Goal: Task Accomplishment & Management: Manage account settings

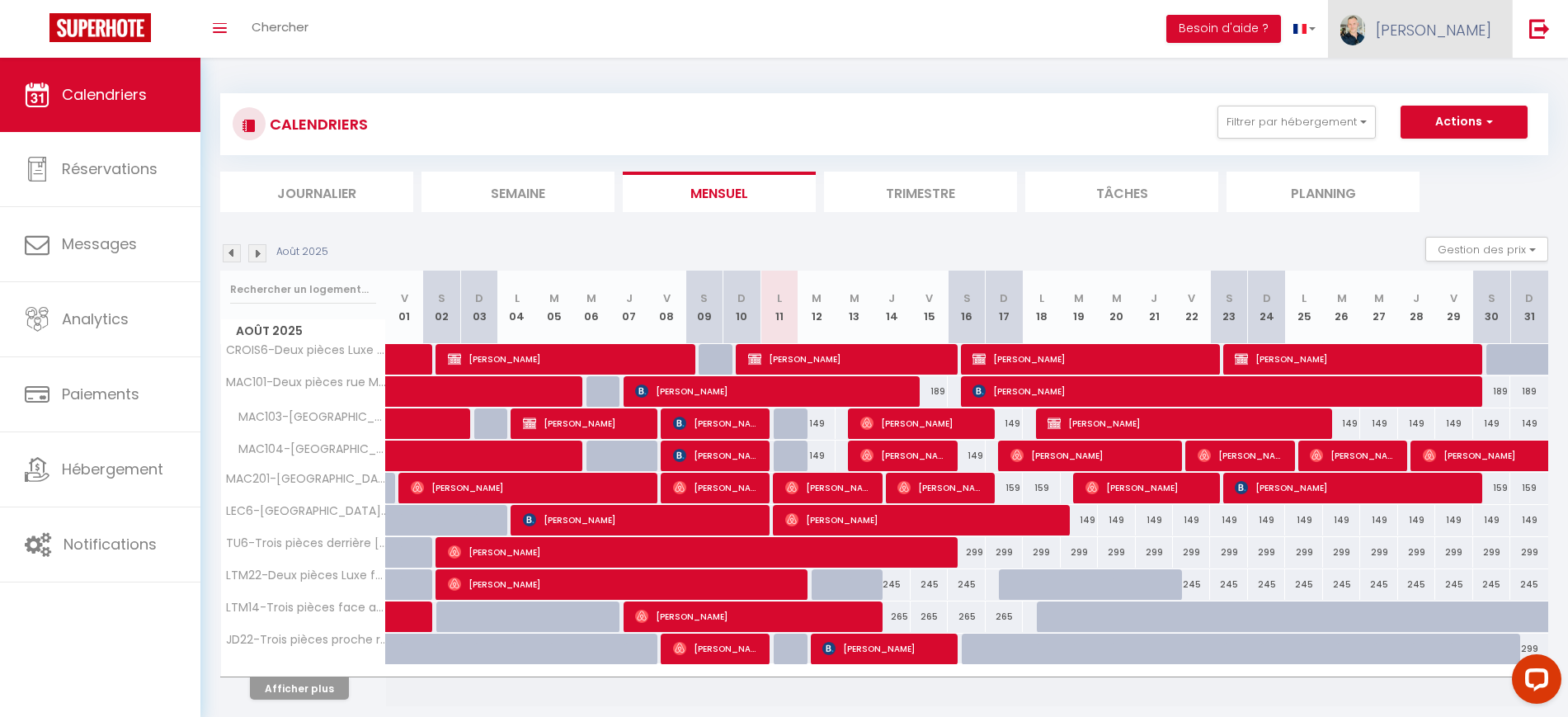
click at [1459, 39] on span "[PERSON_NAME]" at bounding box center [1433, 30] width 116 height 21
click at [1459, 74] on link "Paramètres" at bounding box center [1446, 83] width 122 height 28
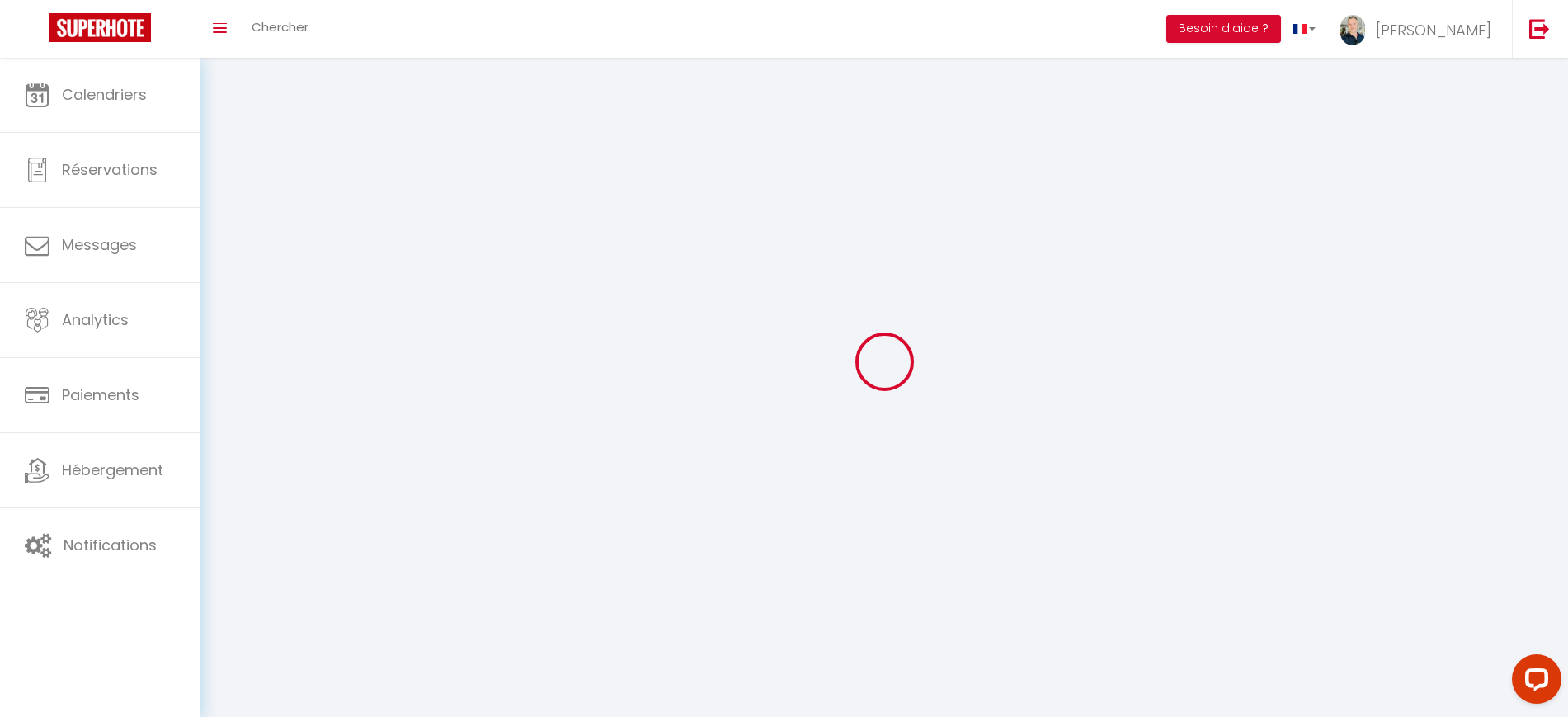
select select "28"
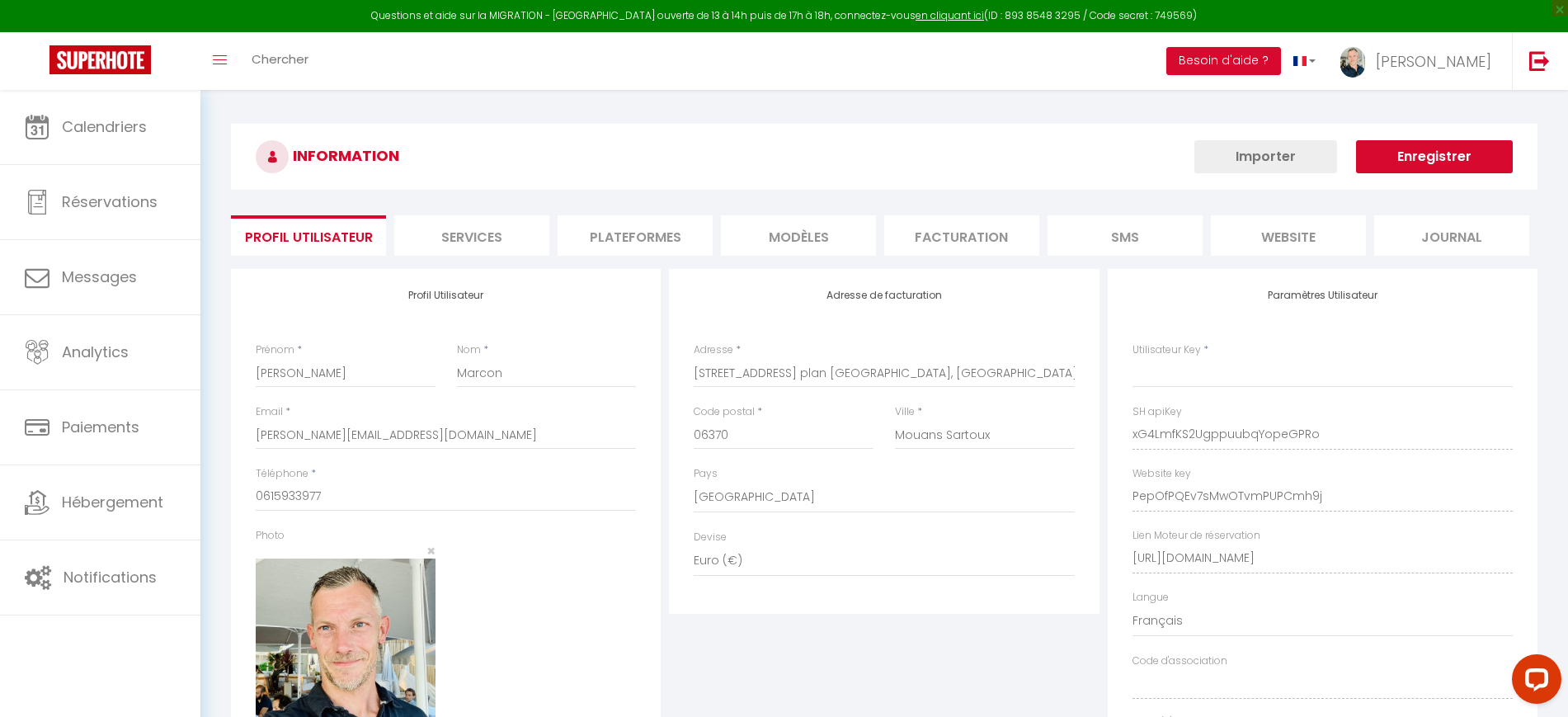
type input "xG4LmfKS2UgppuubqYopeGPRo"
type input "PepOfPQEv7sMwOTvmPUPCmh9j"
type input "[URL][DOMAIN_NAME]"
select select "fr"
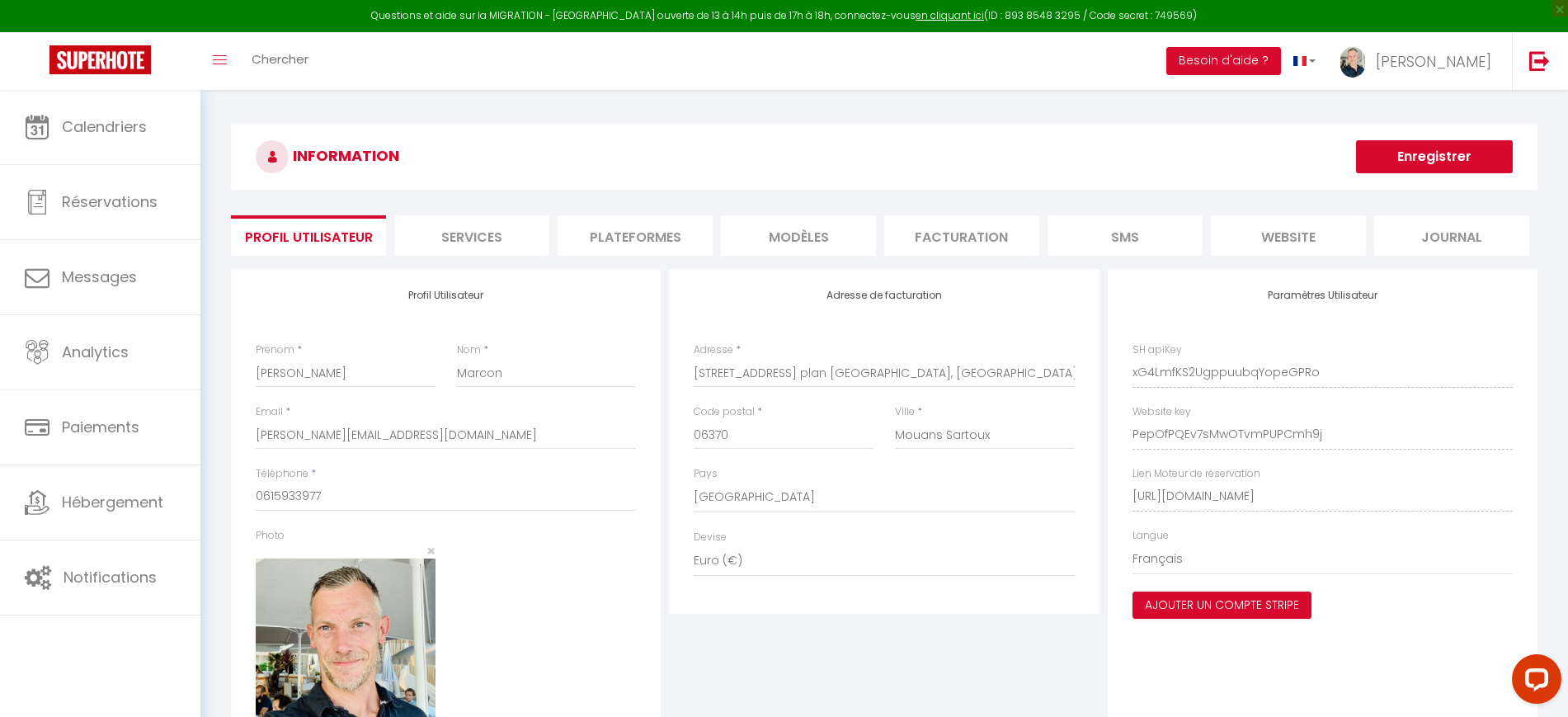
click at [599, 233] on li "Plateformes" at bounding box center [635, 236] width 155 height 41
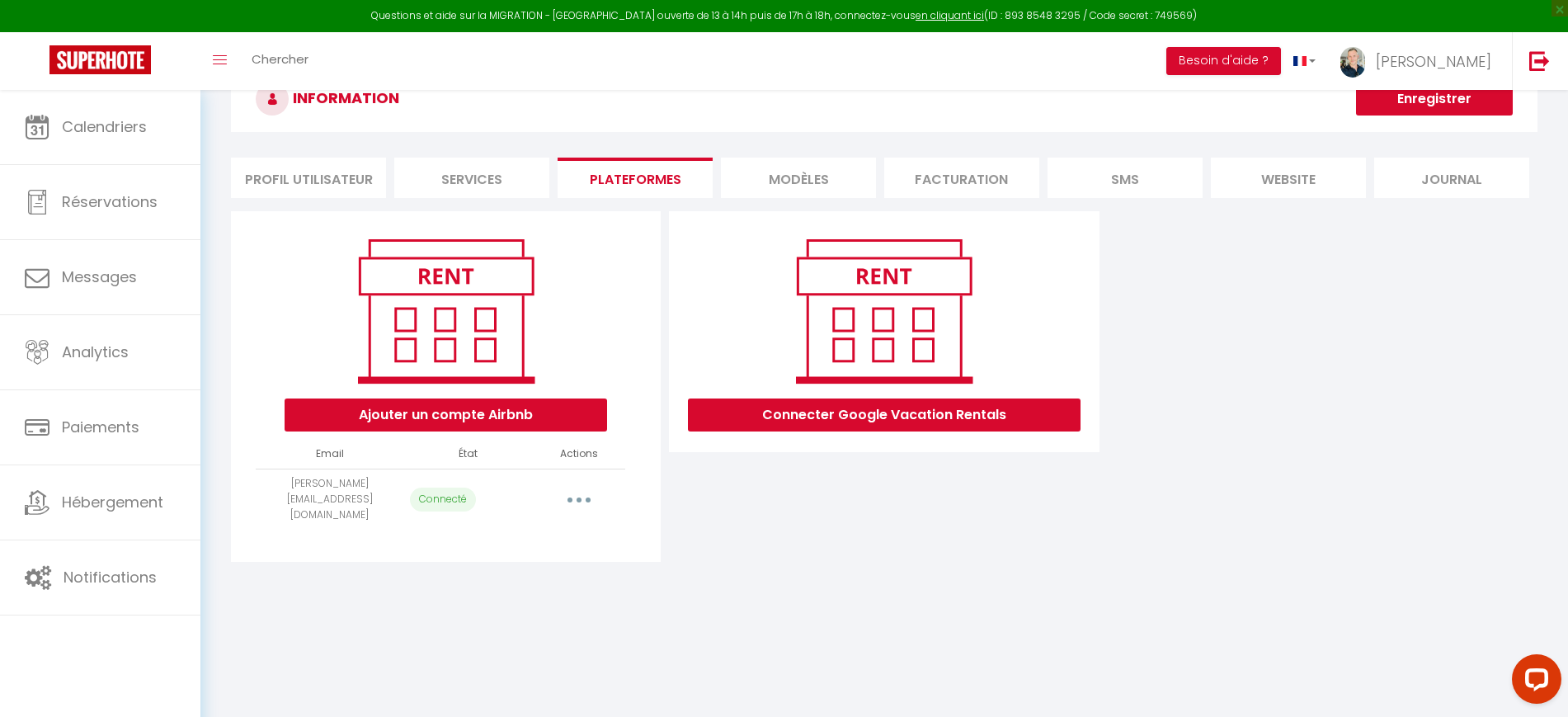
scroll to position [90, 0]
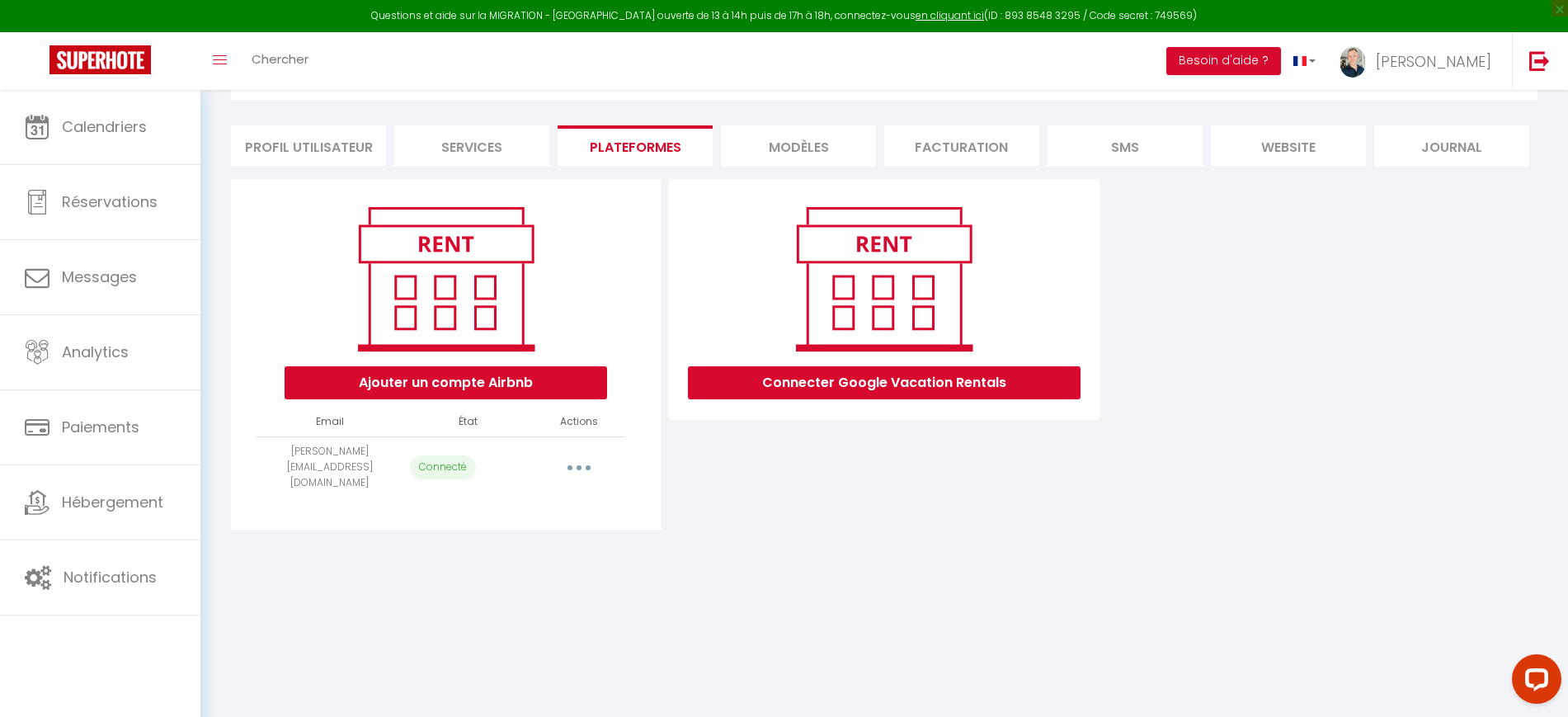
click at [580, 455] on button "button" at bounding box center [579, 467] width 46 height 26
click at [547, 497] on link "Importer les appartements" at bounding box center [506, 505] width 182 height 28
select select "13952"
select select "13953"
select select "13947"
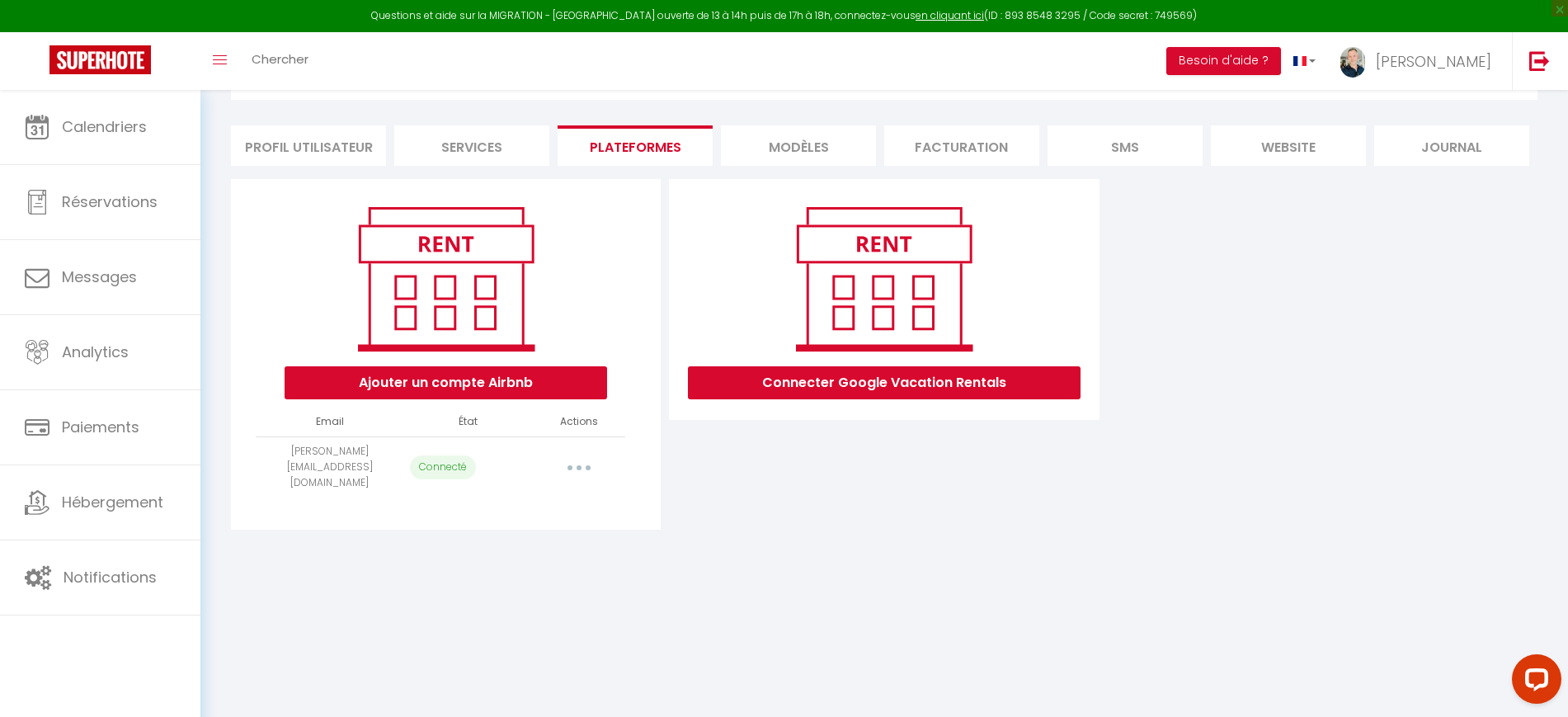
select select "13946"
select select "13949"
select select "13945"
select select "16735"
select select "16749"
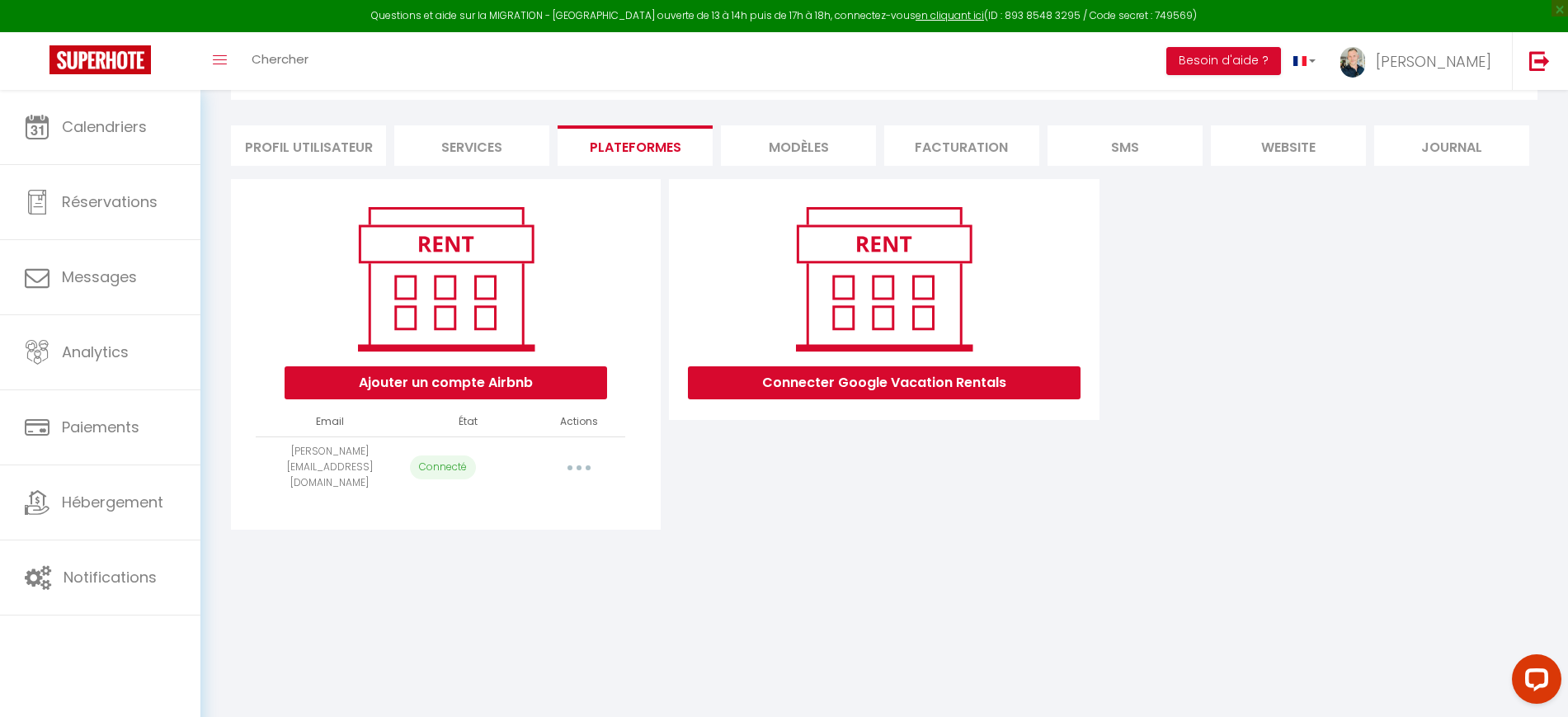
select select "32189"
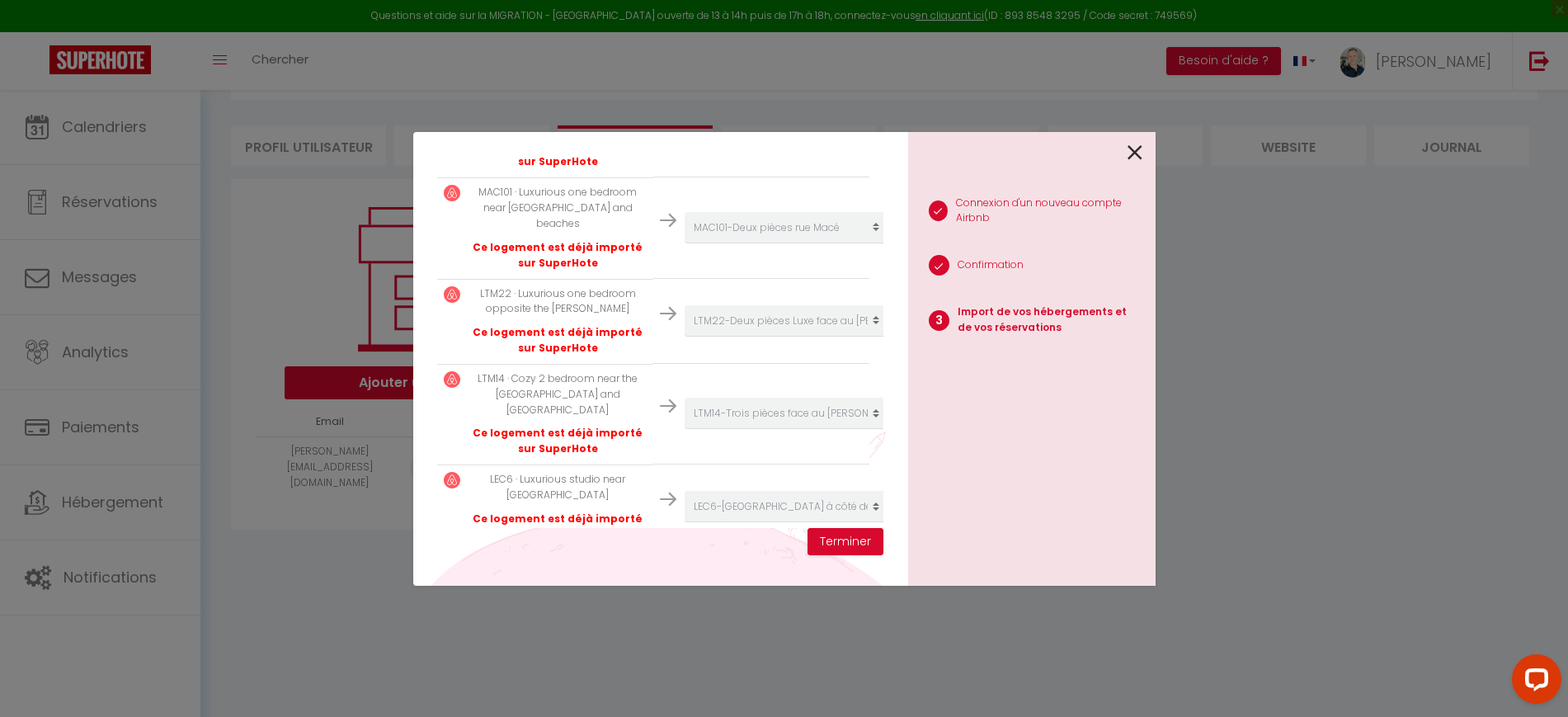
scroll to position [762, 0]
click at [1137, 152] on icon at bounding box center [1135, 152] width 15 height 24
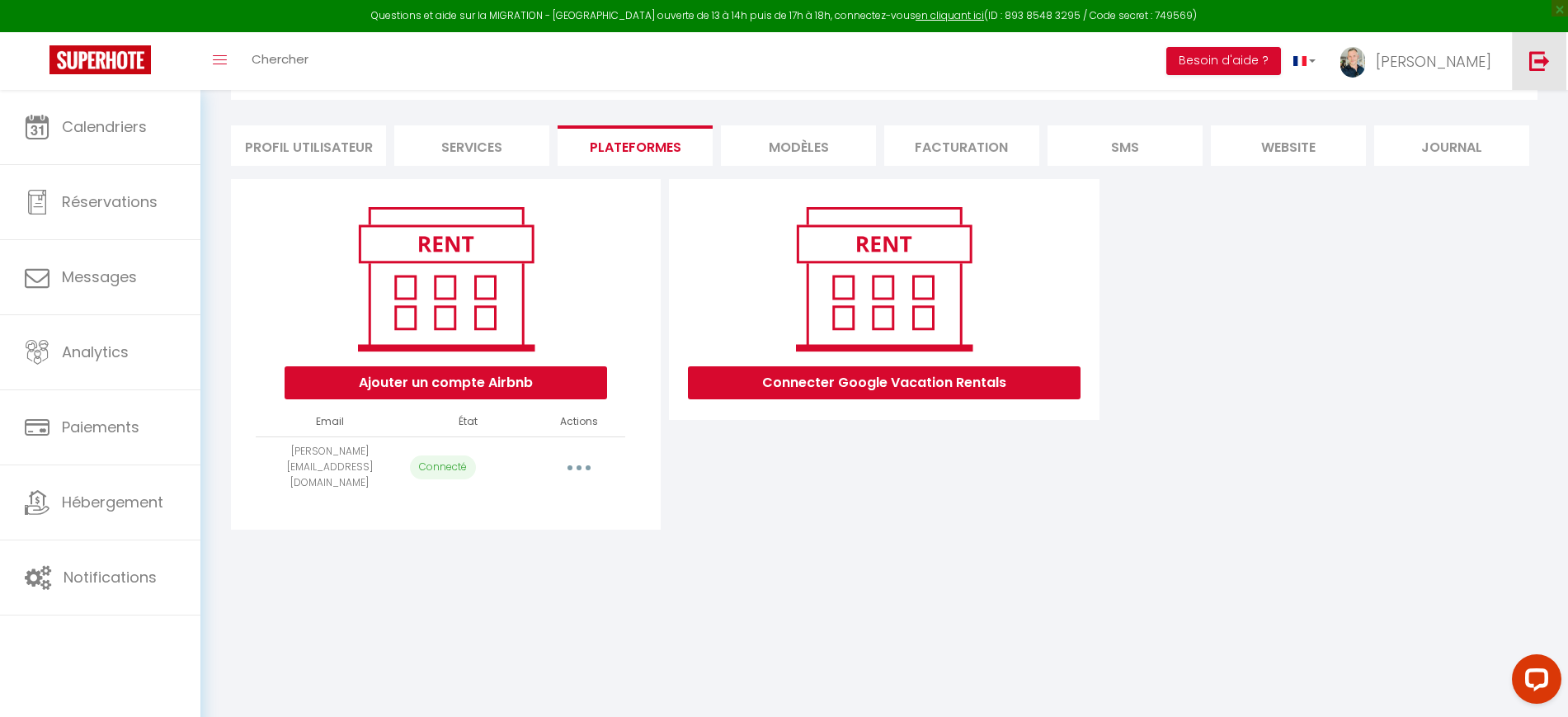
click at [1530, 57] on img at bounding box center [1539, 61] width 21 height 21
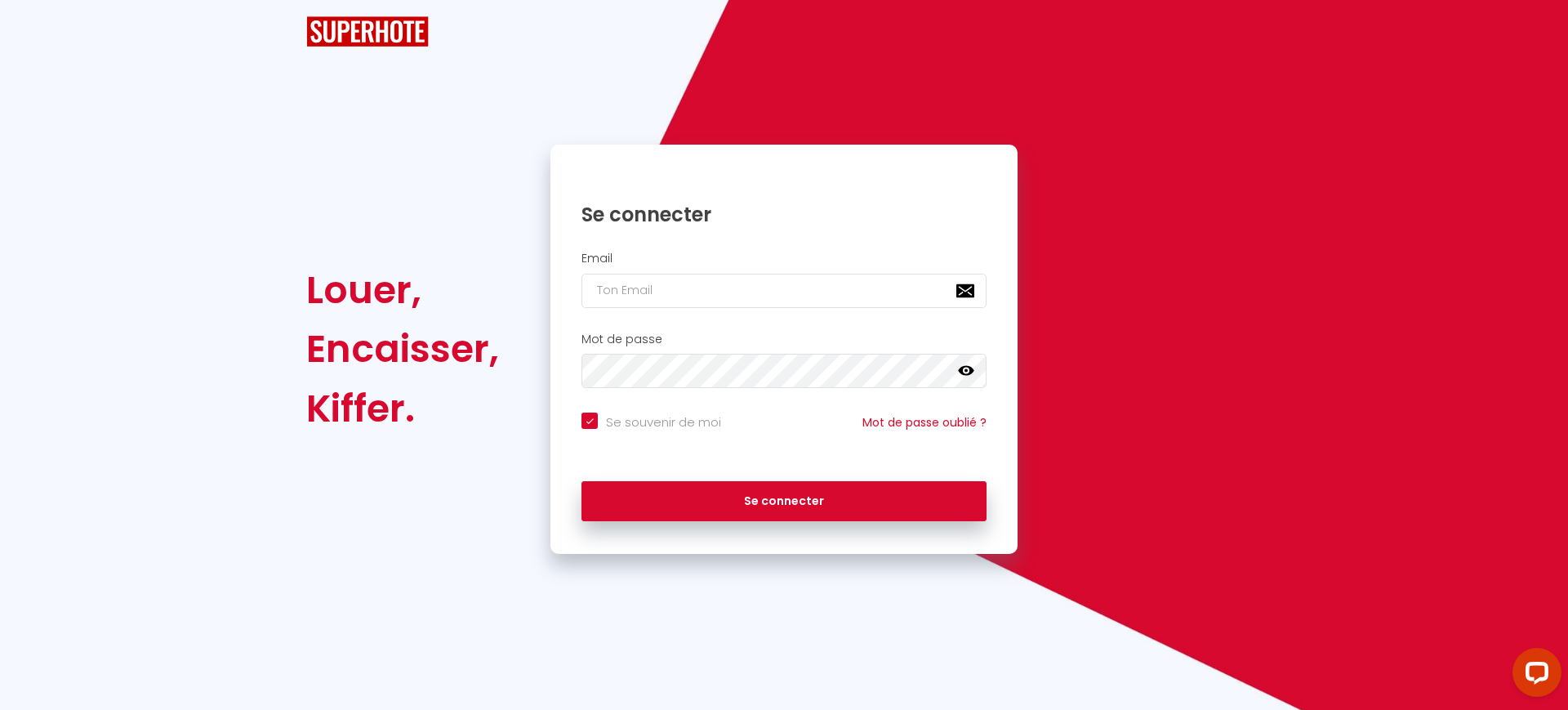
checkbox input "true"
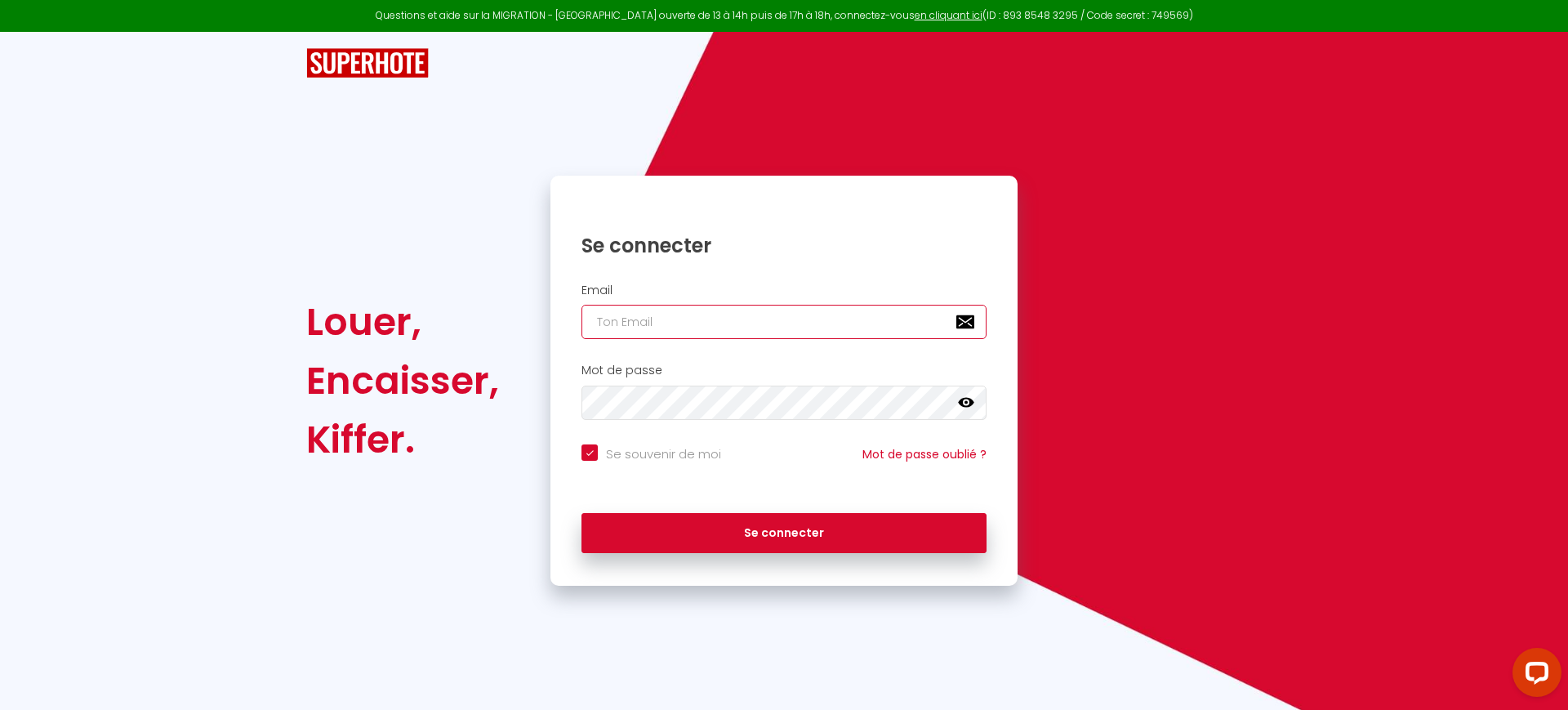
click at [671, 334] on input "email" at bounding box center [784, 322] width 405 height 34
paste input "[EMAIL_ADDRESS][DOMAIN_NAME]"
type input "[EMAIL_ADDRESS][DOMAIN_NAME]"
checkbox input "true"
type input "[EMAIL_ADDRESS][DOMAIN_NAME]"
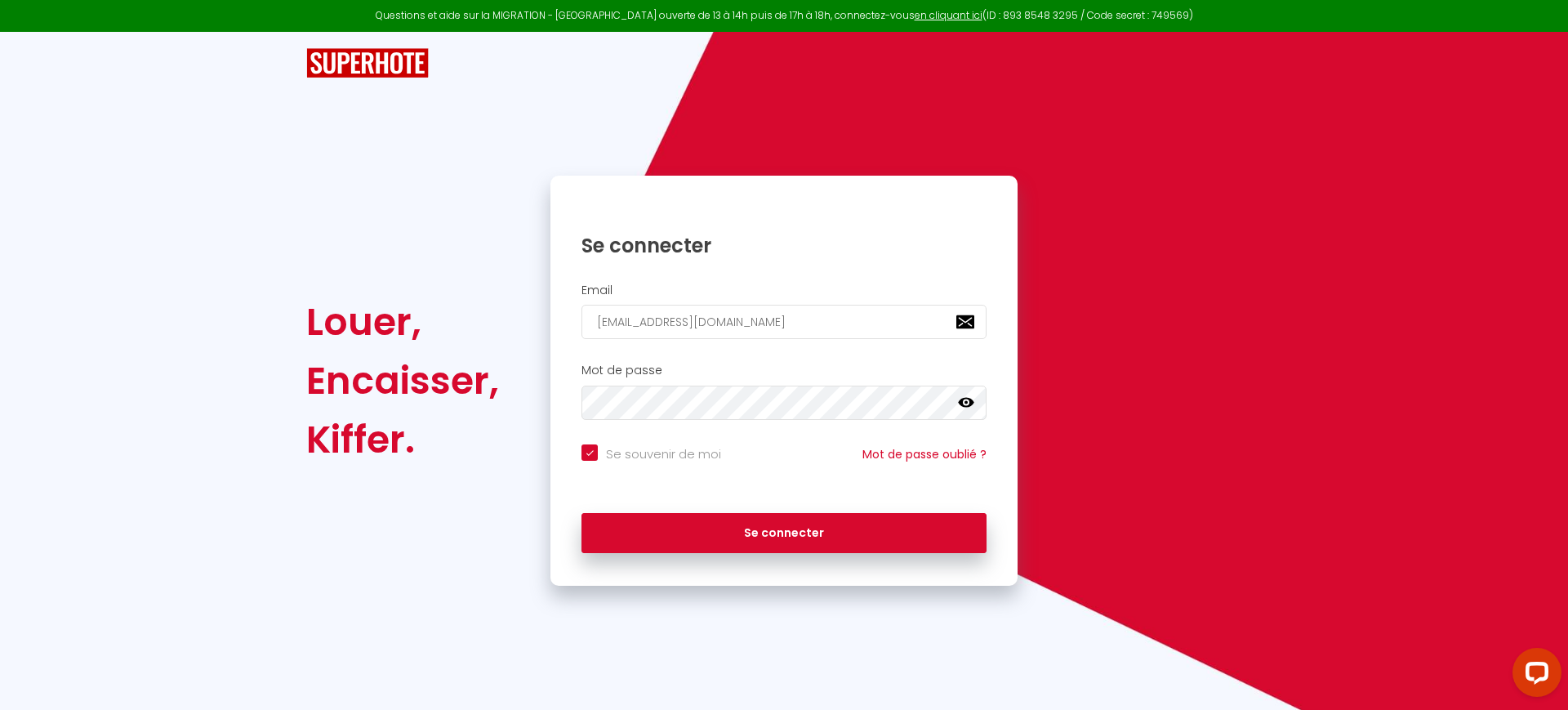
click at [645, 454] on input "Se souvenir de moi" at bounding box center [651, 452] width 139 height 16
checkbox input "false"
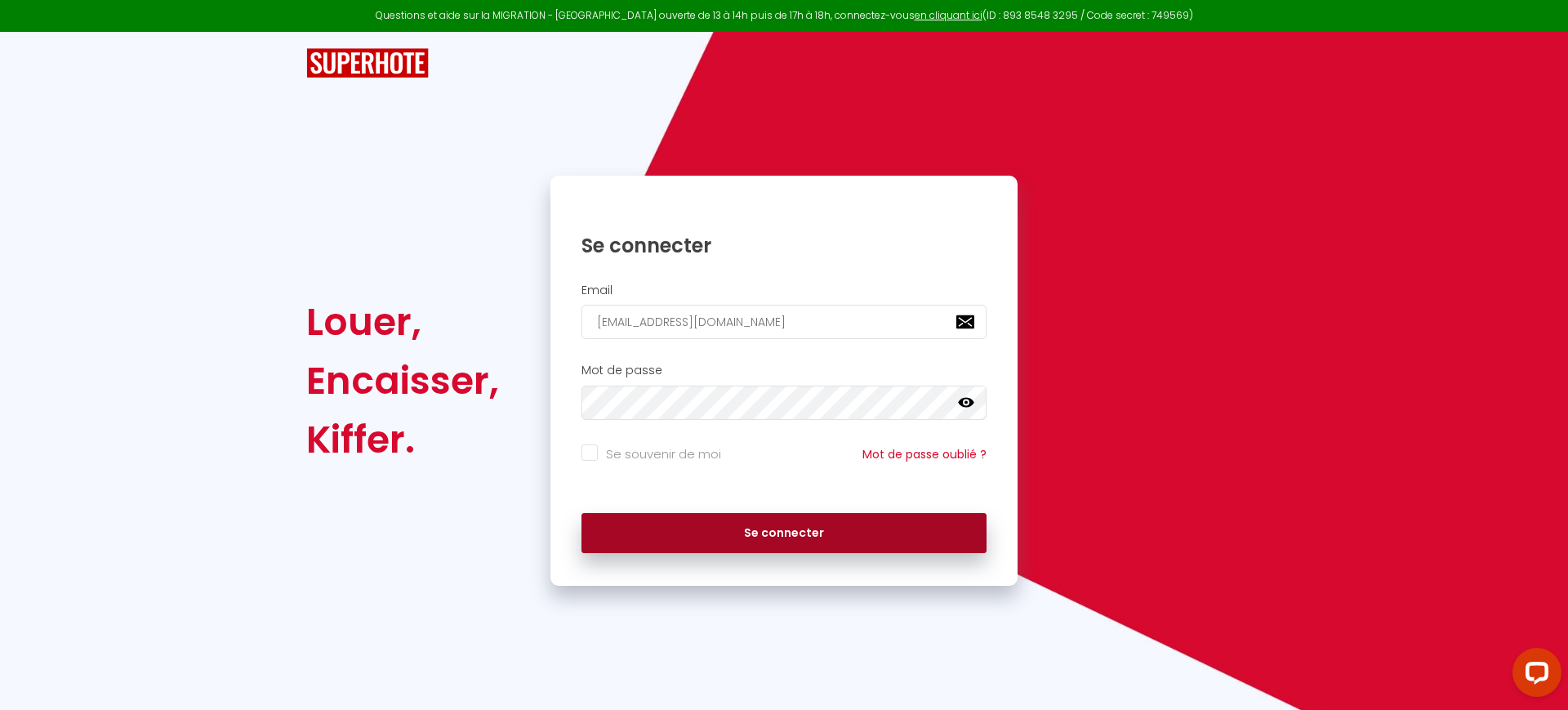
click at [701, 542] on button "Se connecter" at bounding box center [784, 533] width 405 height 40
